Goal: Check status: Check status

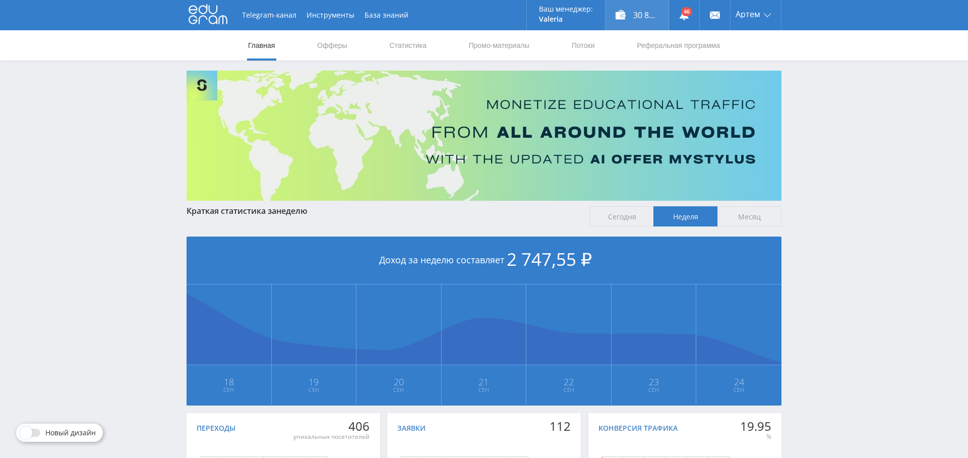
click at [648, 21] on div "30 835,20 ₽" at bounding box center [637, 15] width 63 height 30
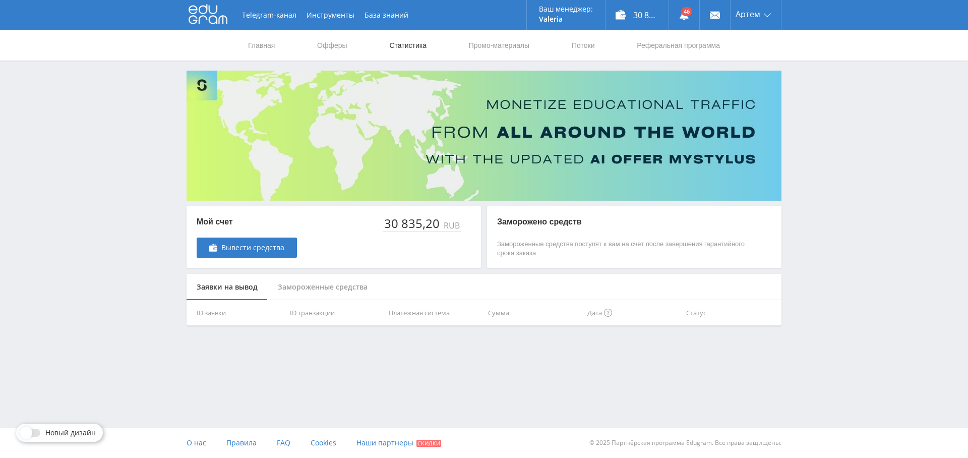
click at [411, 46] on link "Статистика" at bounding box center [407, 45] width 39 height 30
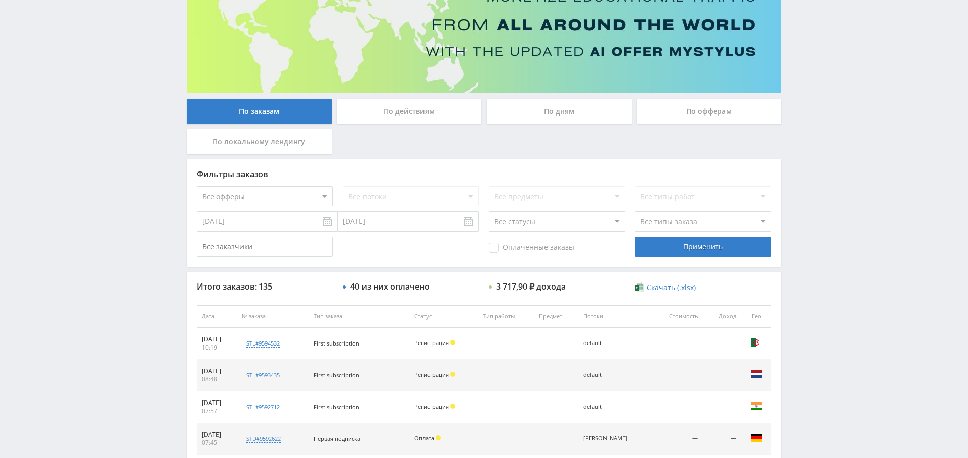
scroll to position [103, 0]
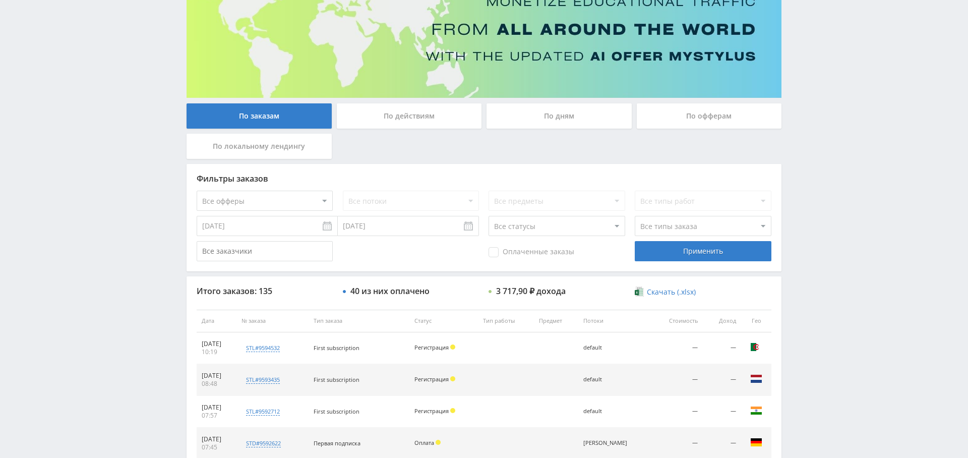
click at [558, 126] on div "По дням" at bounding box center [559, 115] width 145 height 25
click at [0, 0] on input "По дням" at bounding box center [0, 0] width 0 height 0
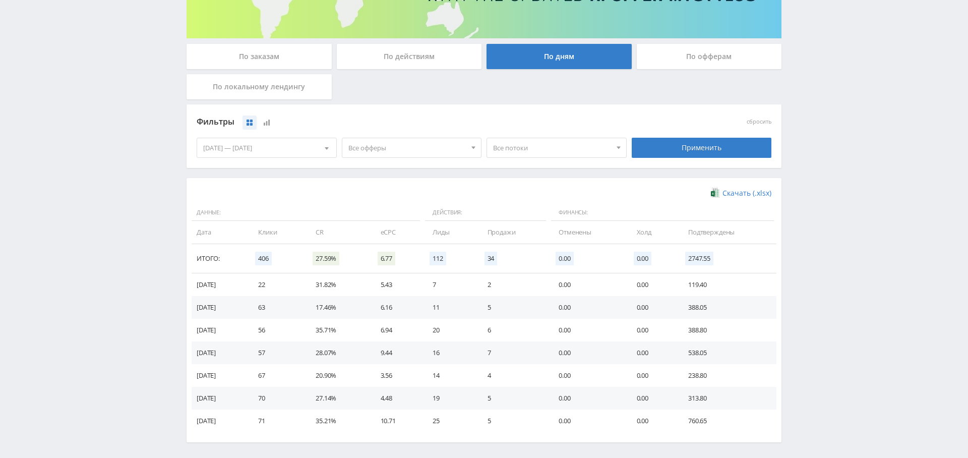
scroll to position [0, 0]
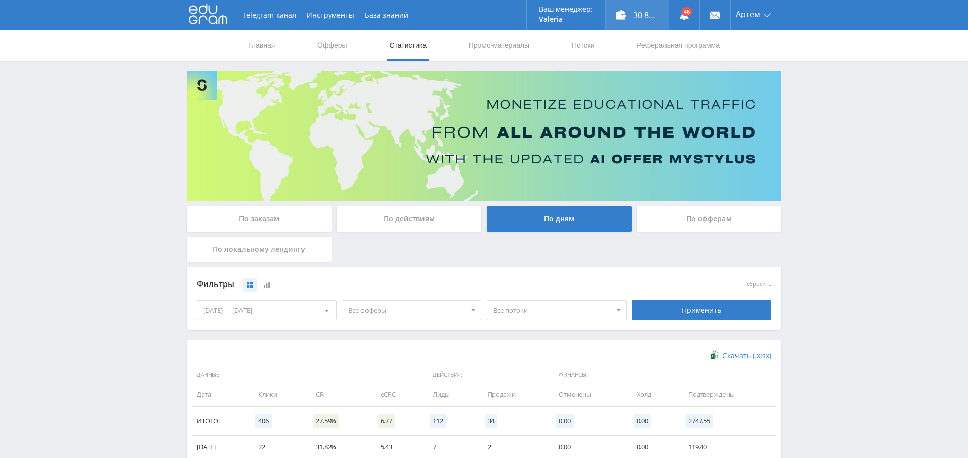
click at [645, 13] on div "30 835,20 ₽" at bounding box center [637, 15] width 63 height 30
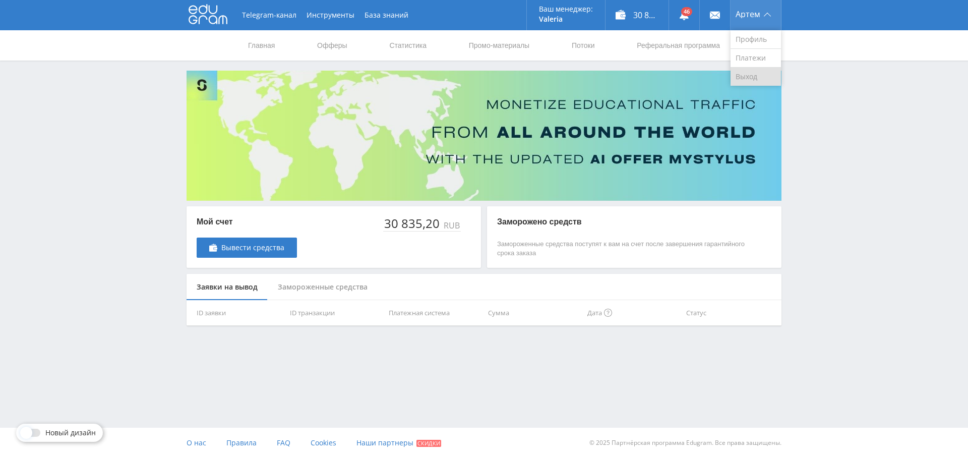
click at [750, 70] on link "Выход" at bounding box center [756, 77] width 50 height 18
